Goal: Task Accomplishment & Management: Use online tool/utility

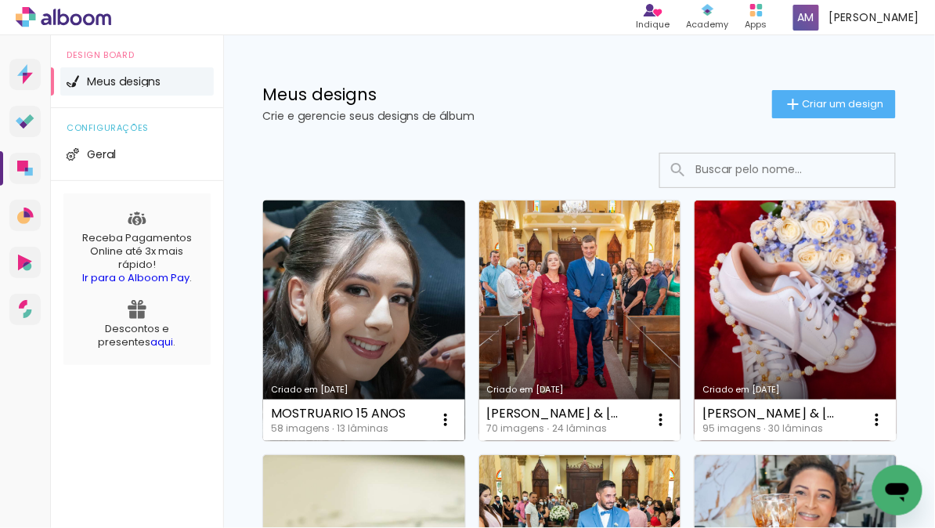
click at [367, 302] on link "Criado em [DATE]" at bounding box center [364, 320] width 202 height 240
